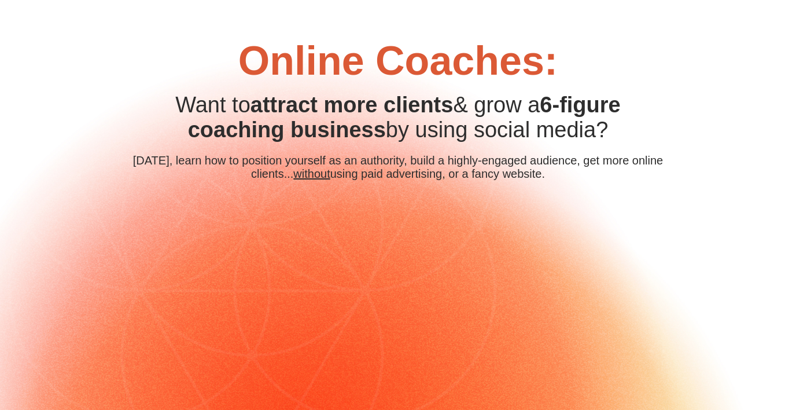
drag, startPoint x: 661, startPoint y: 191, endPoint x: 230, endPoint y: 193, distance: 430.5
click at [230, 181] on div "[DATE], learn how to position yourself as an authority, build a highly-engaged …" at bounding box center [398, 167] width 532 height 27
click at [166, 179] on div "[DATE], learn how to position yourself as an authority, build a highly-engaged …" at bounding box center [398, 167] width 532 height 27
drag, startPoint x: 219, startPoint y: 68, endPoint x: 650, endPoint y: 192, distance: 448.5
click at [650, 193] on div "Online Coaches: CUSTOM JAVASCRIPT / HTML Want to attract more clients & grow a …" at bounding box center [398, 302] width 544 height 528
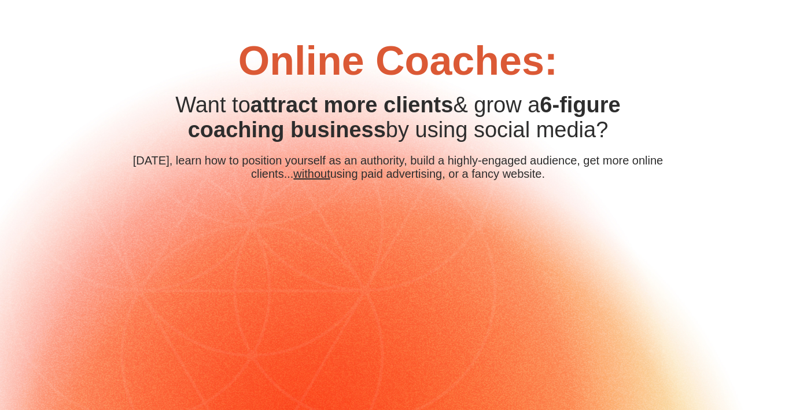
copy div "Online Coaches: CUSTOM JAVASCRIPT / HTML Want to attract more clients & grow a …"
click at [671, 112] on div "Online Coaches: CUSTOM JAVASCRIPT / HTML Want to attract more clients & grow a …" at bounding box center [397, 297] width 561 height 536
drag, startPoint x: 665, startPoint y: 191, endPoint x: 153, endPoint y: 172, distance: 513.0
click at [153, 172] on div "Online Coaches: CUSTOM JAVASCRIPT / HTML Want to attract more clients & grow a …" at bounding box center [398, 302] width 544 height 528
copy div "[DATE], learn how to position yourself as an authority, build a highly-engaged …"
